Goal: Check status: Check status

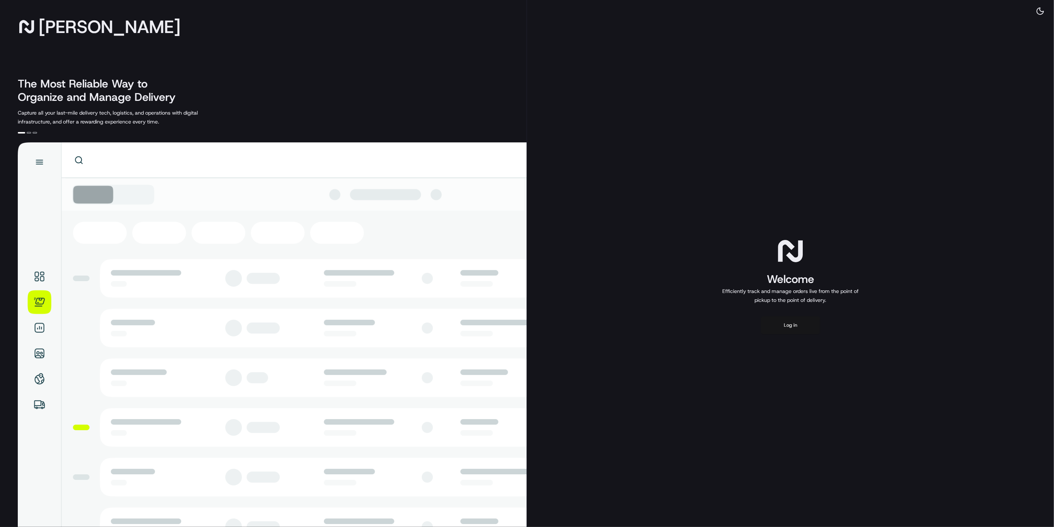
click at [808, 320] on button "Log in" at bounding box center [790, 325] width 59 height 18
